Goal: Task Accomplishment & Management: Manage account settings

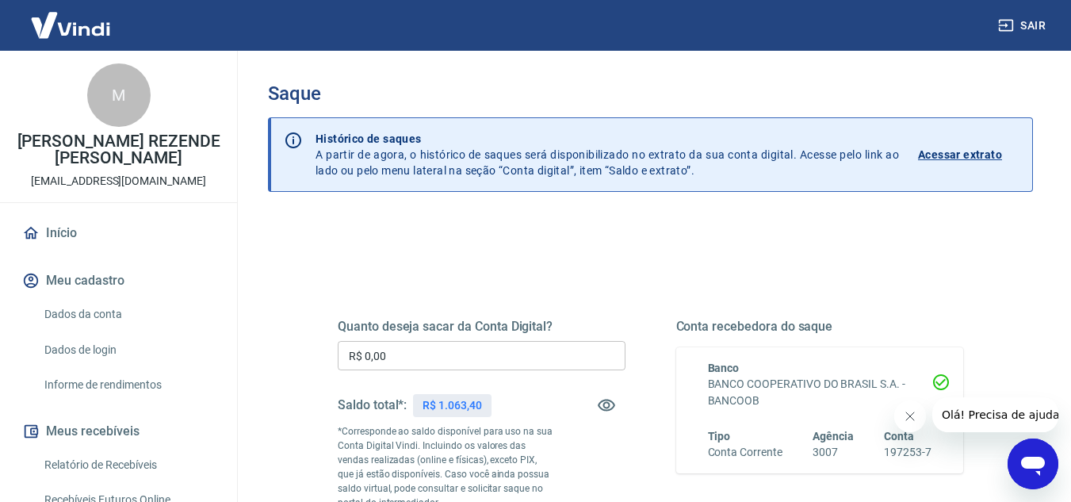
click at [445, 347] on input "R$ 0,00" at bounding box center [482, 355] width 288 height 29
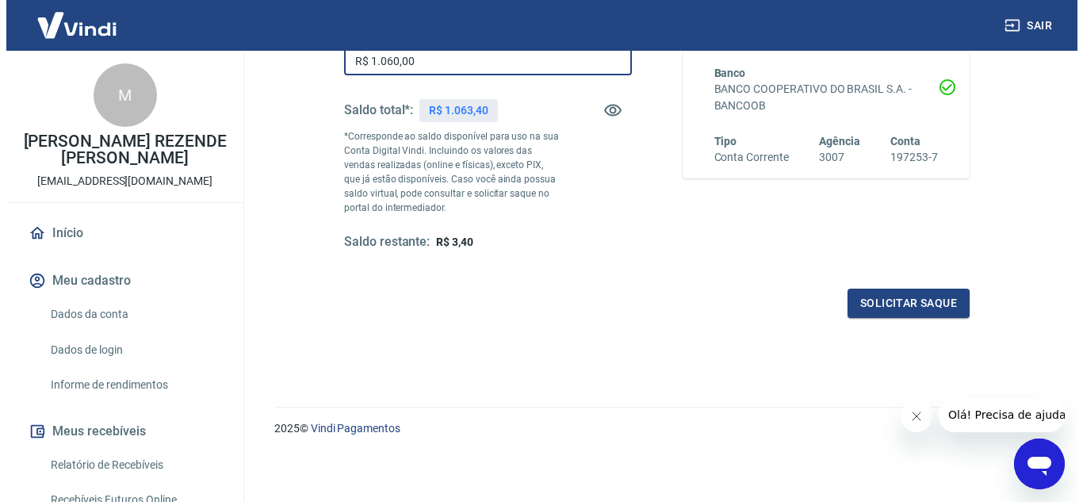
scroll to position [297, 0]
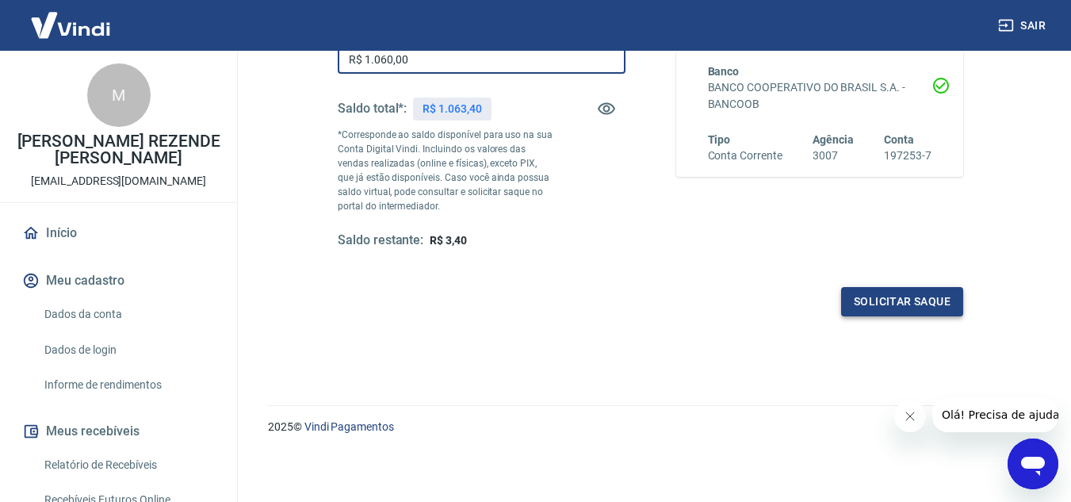
type input "R$ 1.060,00"
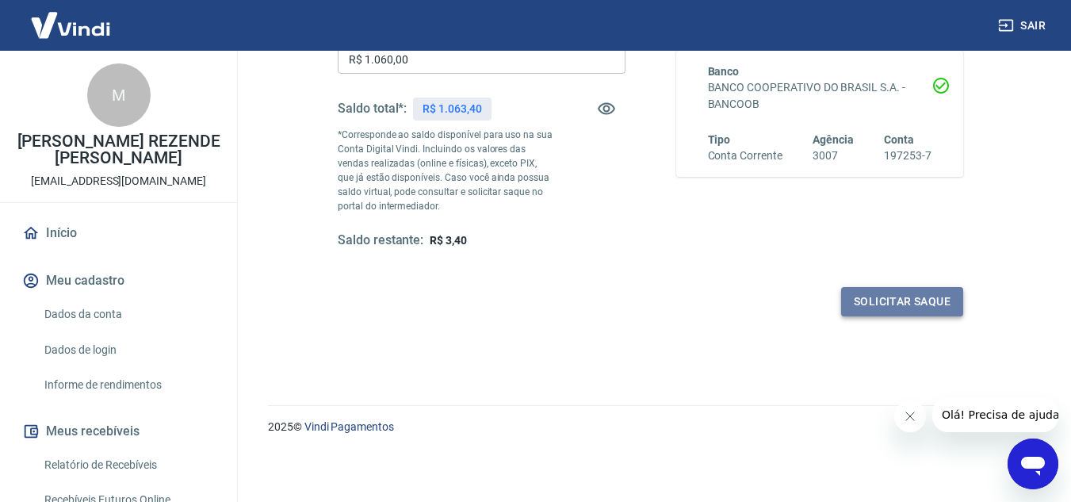
click at [887, 293] on button "Solicitar saque" at bounding box center [902, 301] width 122 height 29
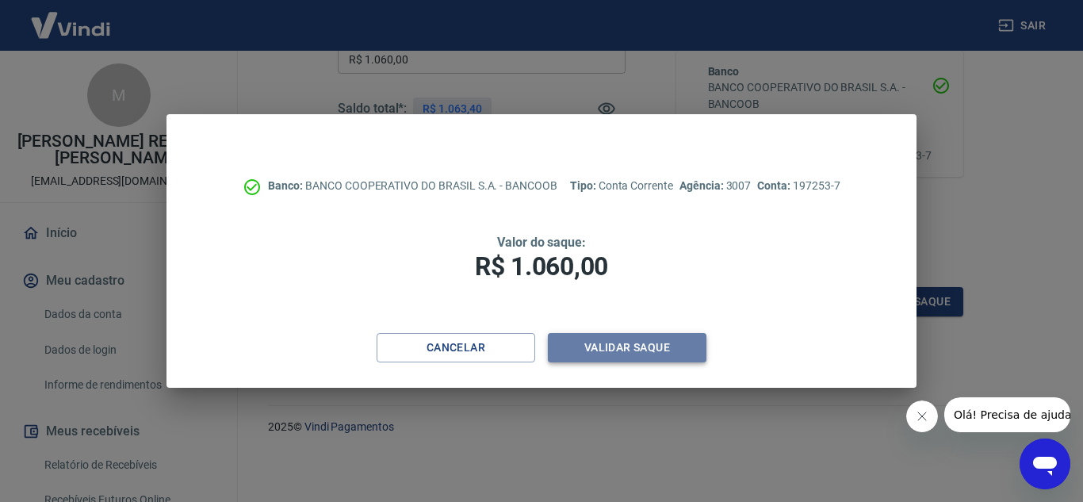
click at [607, 352] on button "Validar saque" at bounding box center [627, 347] width 159 height 29
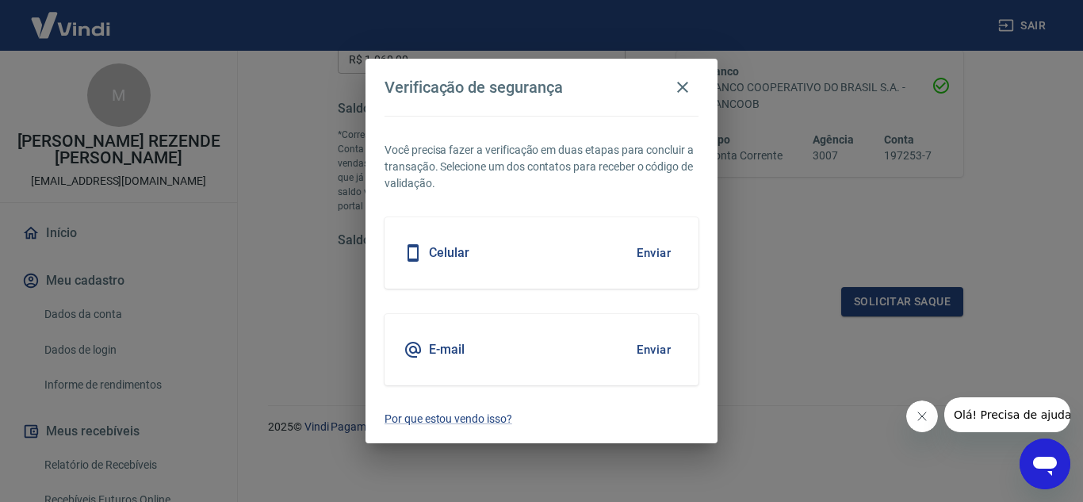
click at [496, 352] on div "E-mail Enviar" at bounding box center [542, 349] width 314 height 71
click at [640, 347] on button "Enviar" at bounding box center [654, 349] width 52 height 33
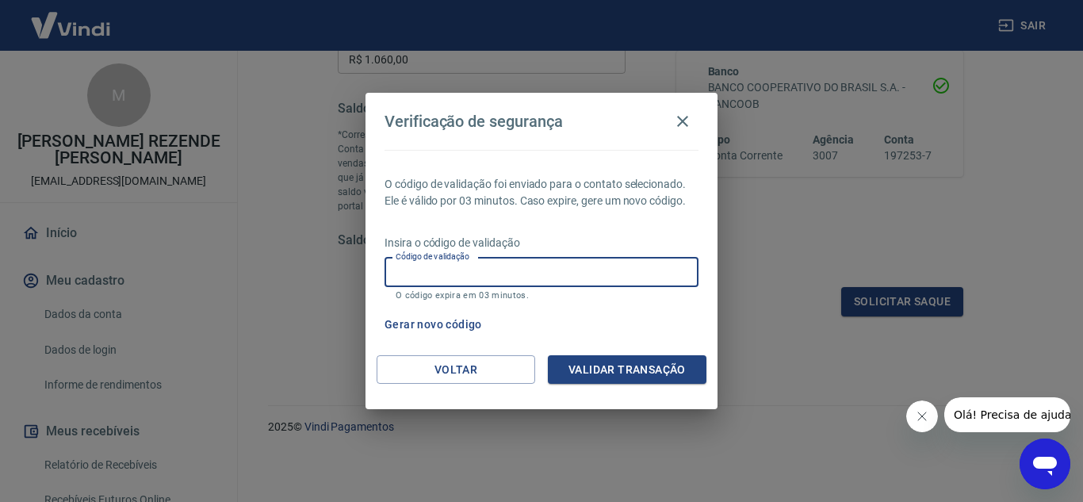
click at [511, 279] on input "Código de validação" at bounding box center [542, 272] width 314 height 29
type input "608388"
click at [575, 371] on button "Validar transação" at bounding box center [627, 369] width 159 height 29
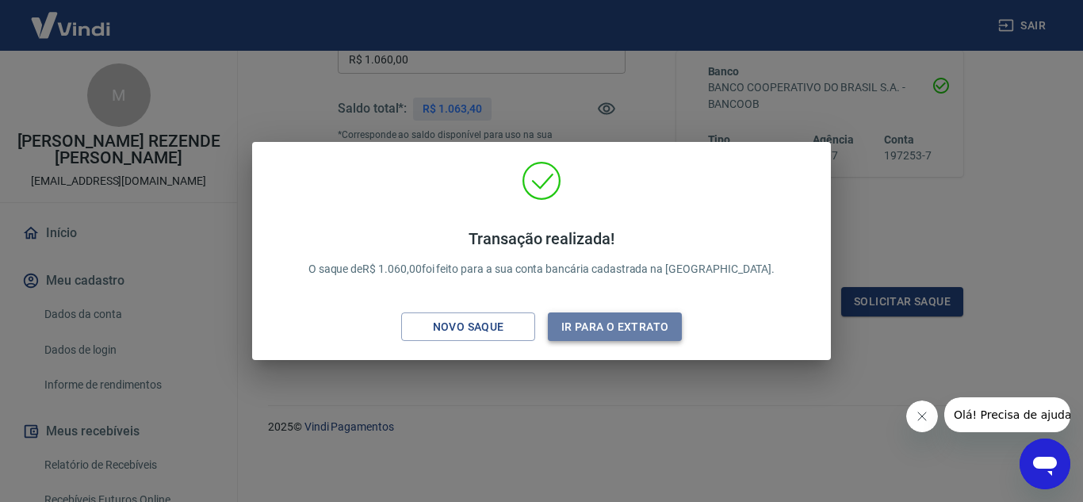
click at [608, 323] on button "Ir para o extrato" at bounding box center [615, 326] width 134 height 29
